Goal: Find specific page/section: Find specific page/section

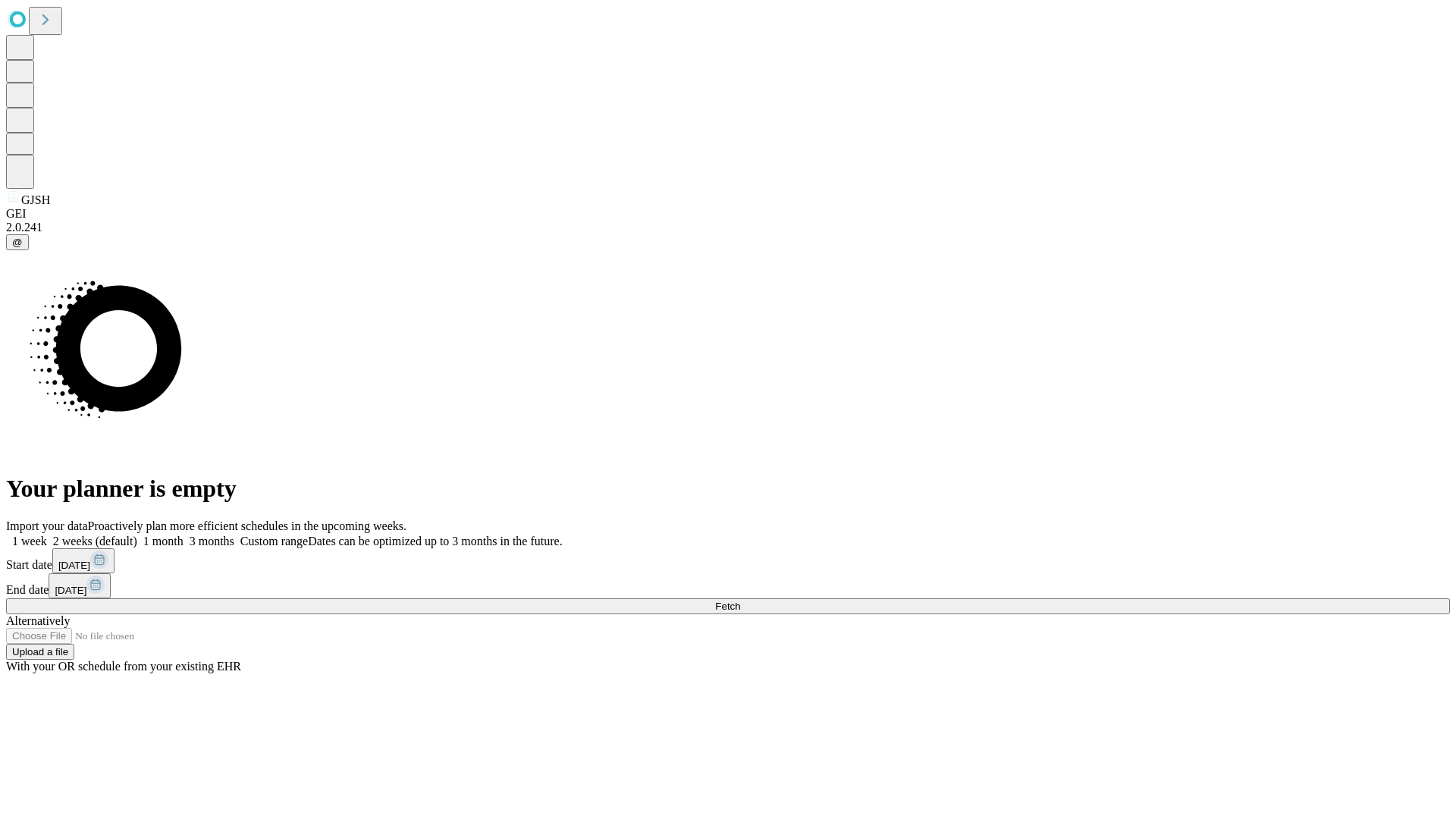
click at [740, 601] on span "Fetch" at bounding box center [728, 607] width 25 height 12
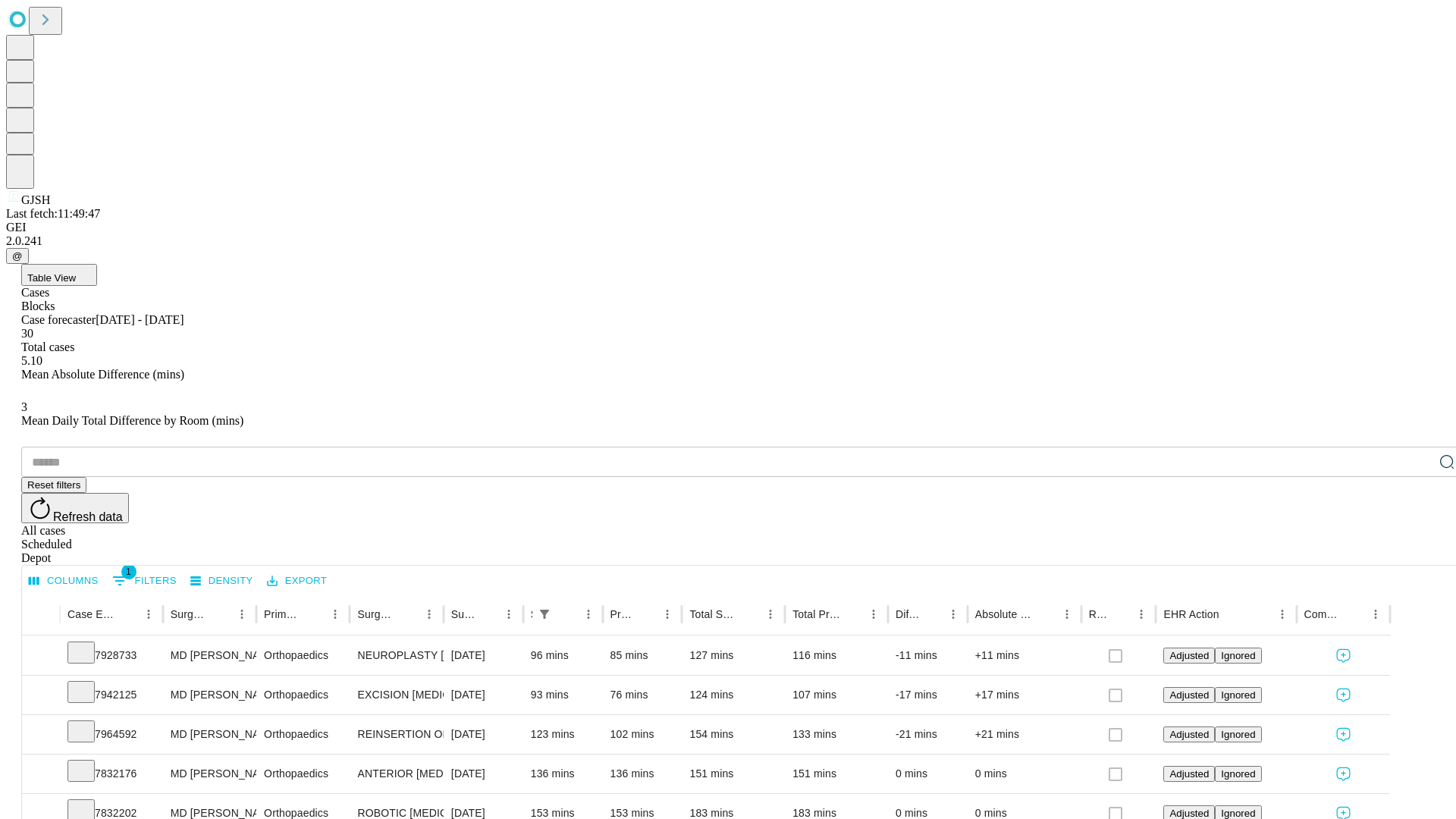
click at [76, 272] on span "Table View" at bounding box center [51, 278] width 49 height 12
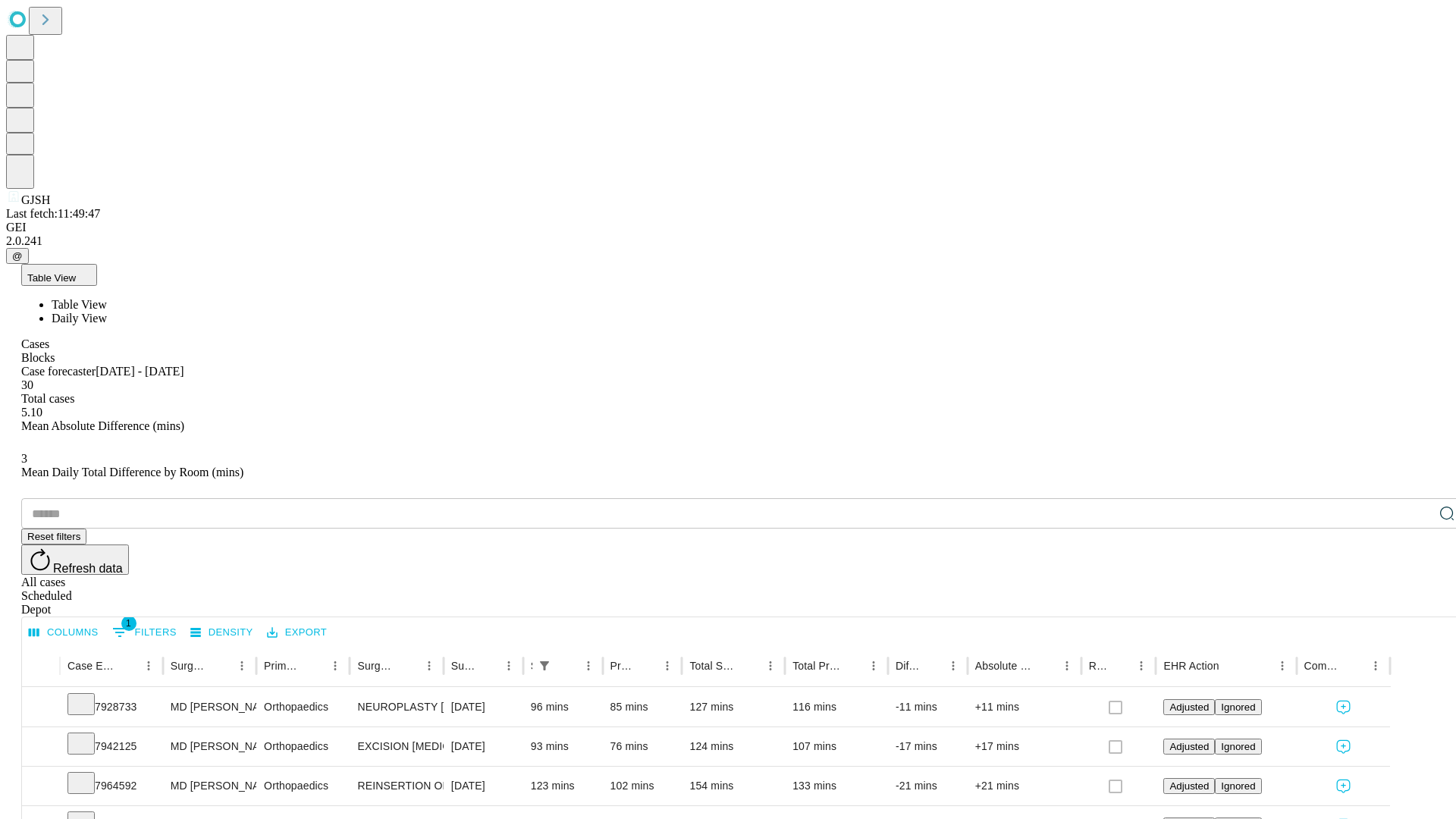
click at [107, 312] on span "Daily View" at bounding box center [79, 319] width 55 height 13
